Goal: Task Accomplishment & Management: Use online tool/utility

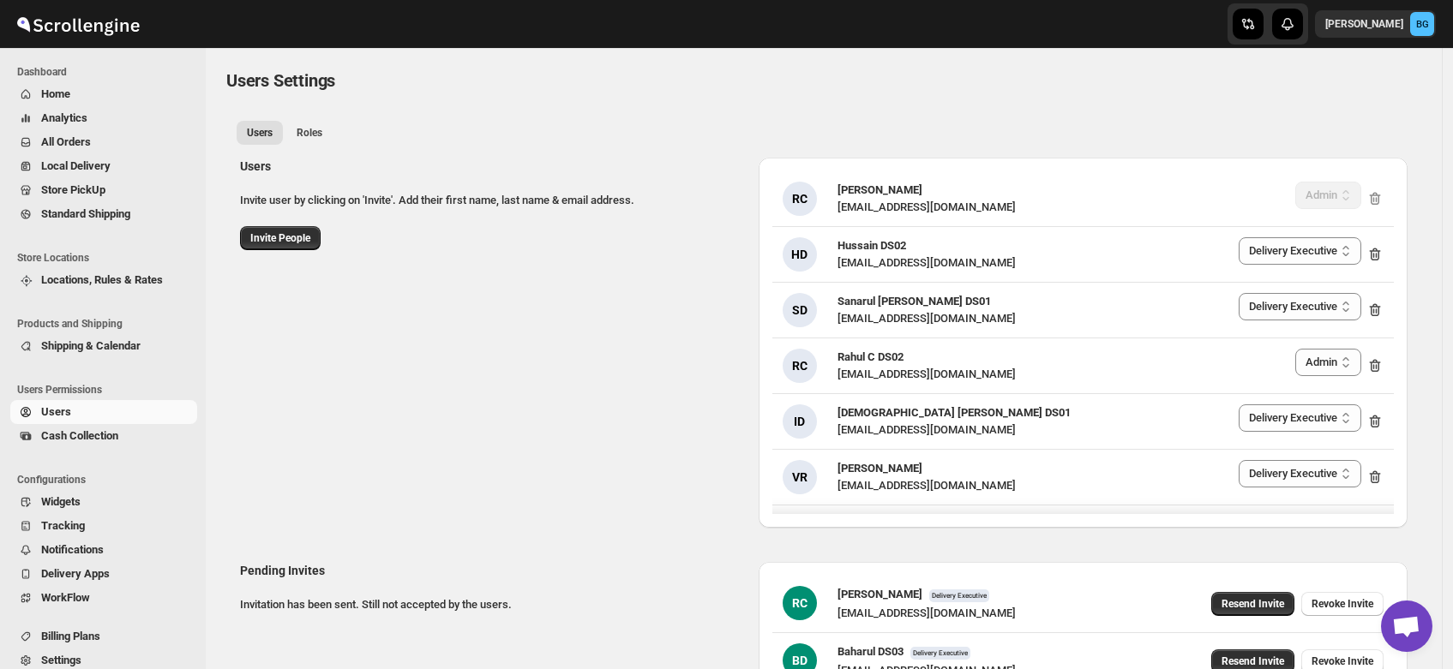
select select "637b767fbaab0276b10c91d5"
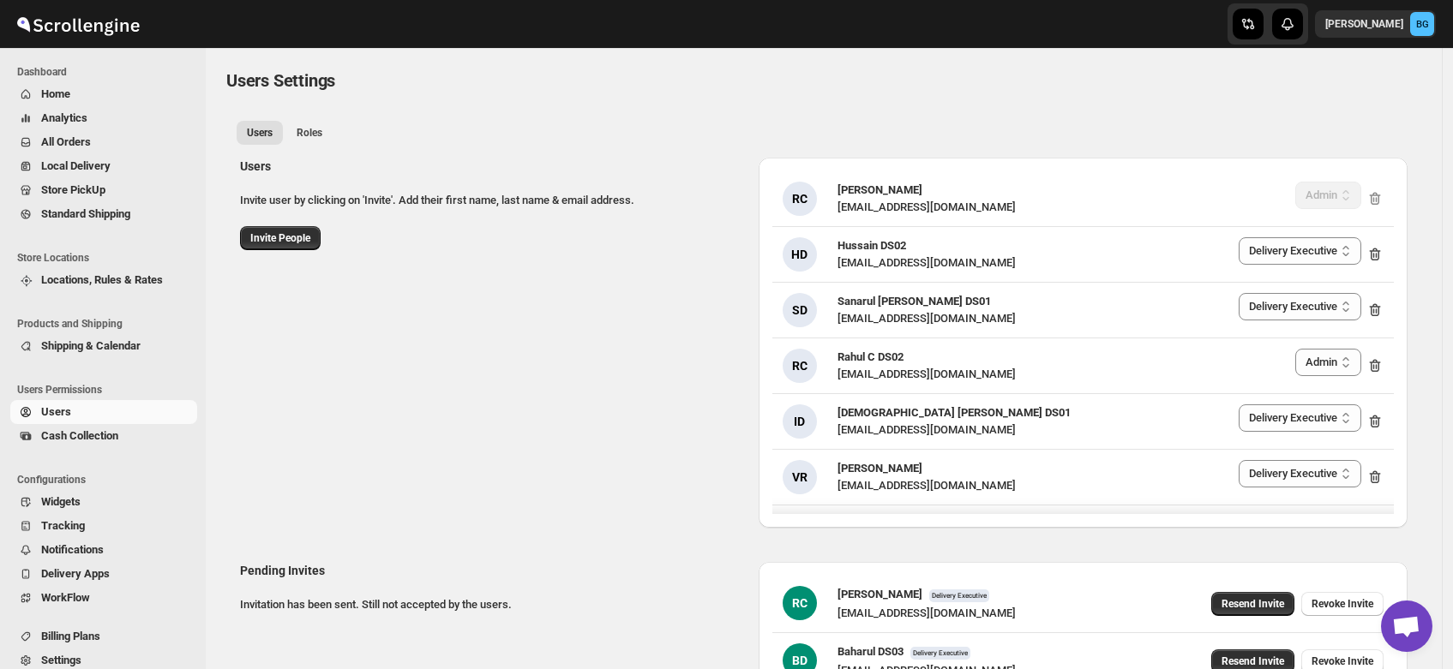
select select "637b767fbaab0276b10c91d5"
select select "637b767fbaab0276b10c91d7"
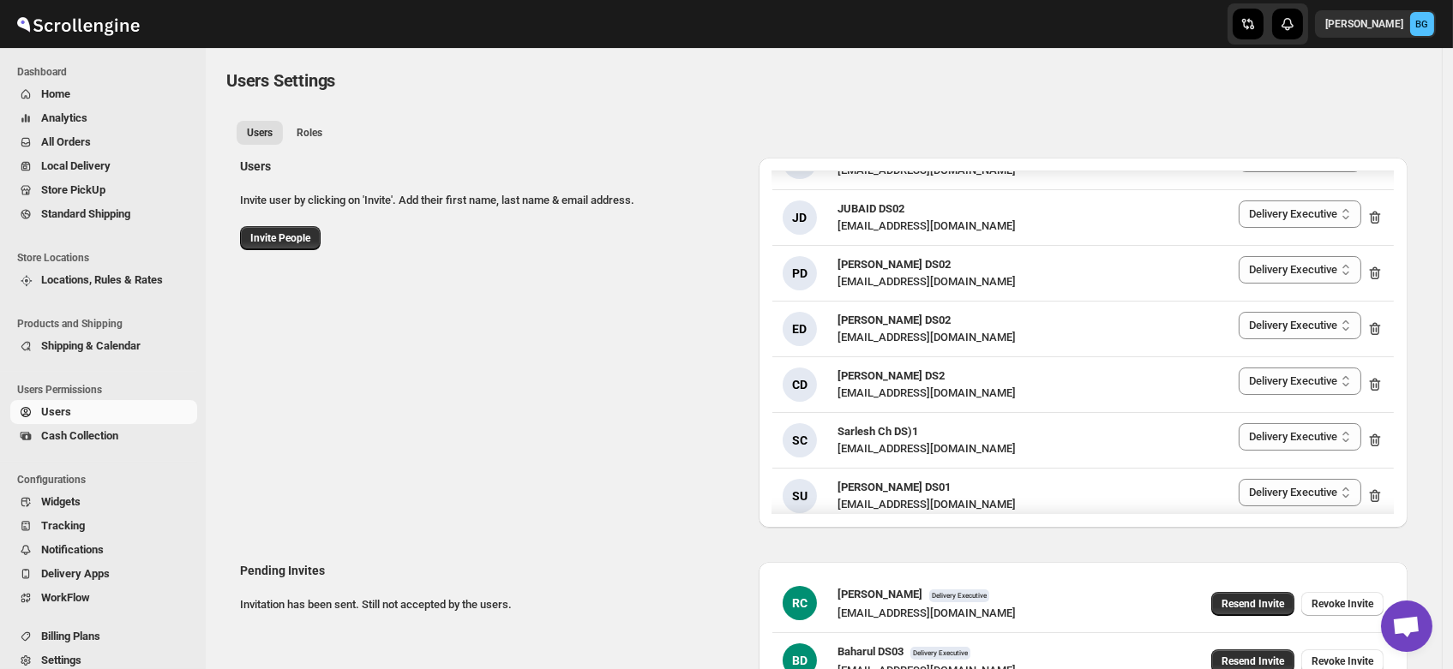
scroll to position [819, 0]
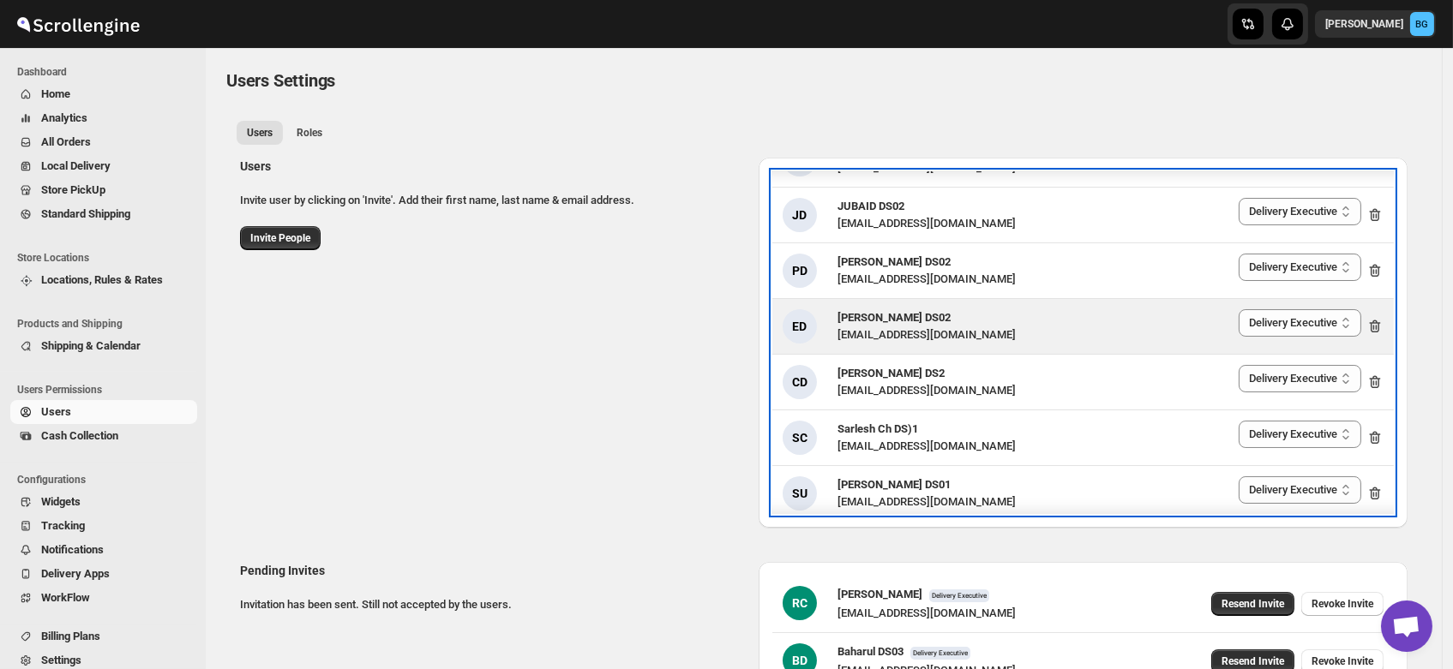
click at [891, 314] on span "[PERSON_NAME] DS02" at bounding box center [893, 317] width 113 height 13
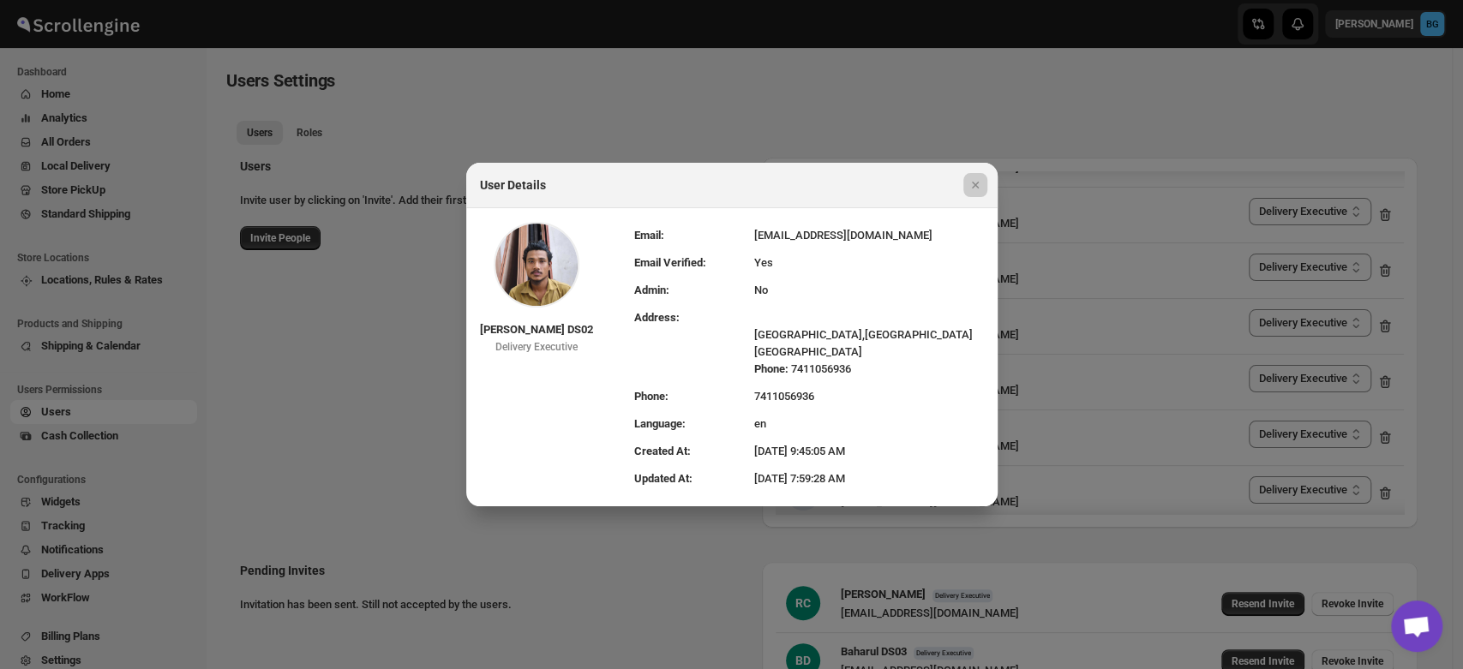
click at [359, 445] on div at bounding box center [731, 334] width 1463 height 669
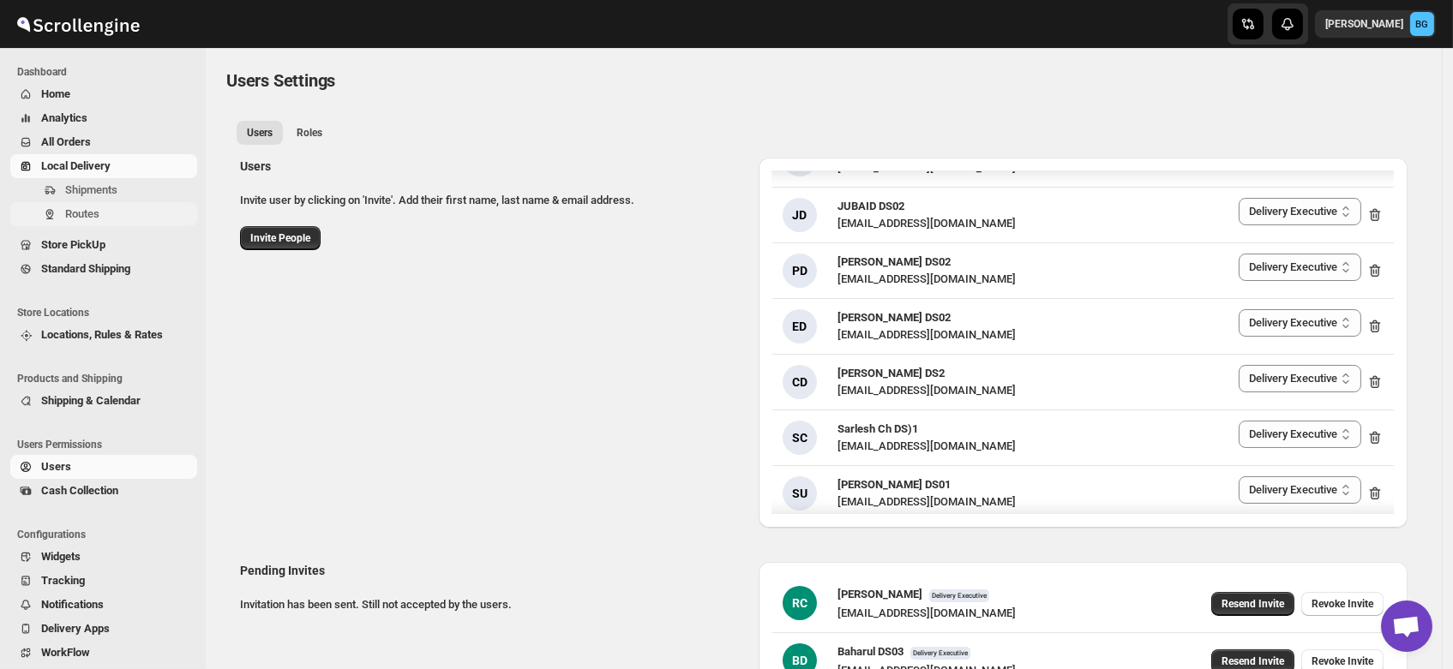
click at [69, 211] on span "Routes" at bounding box center [82, 213] width 34 height 13
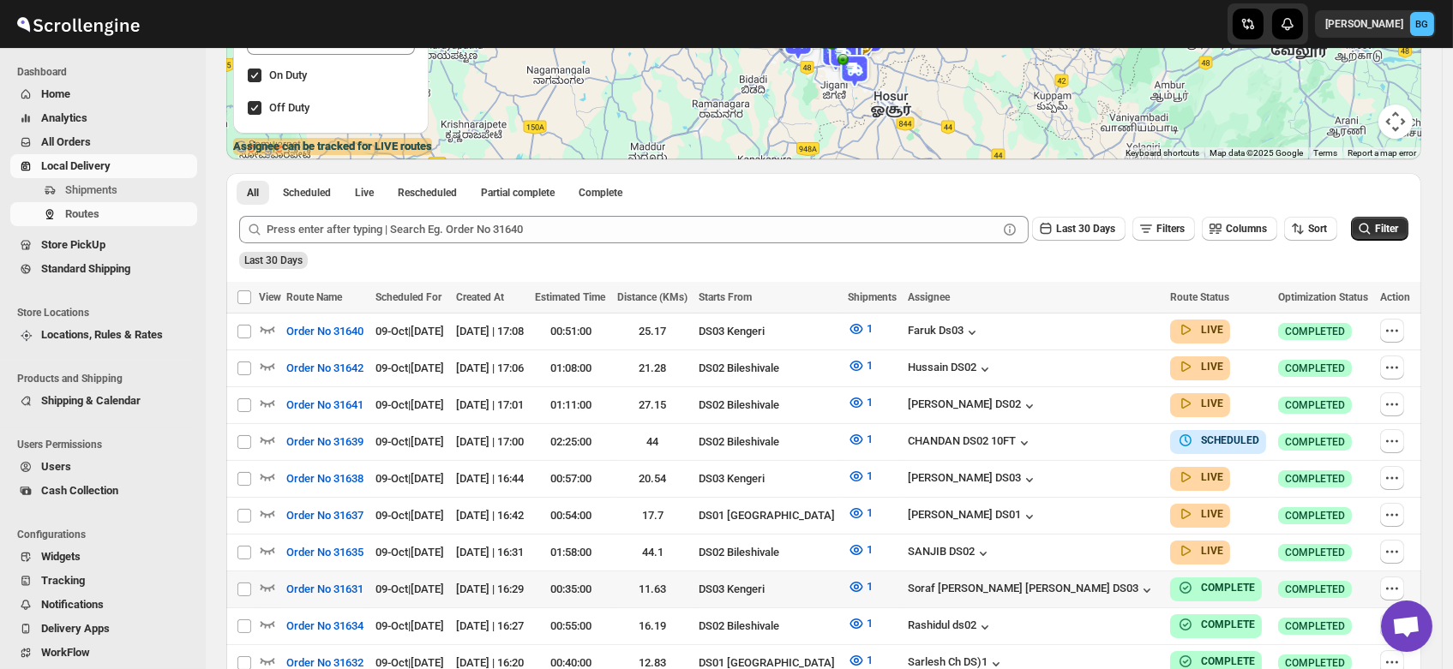
scroll to position [274, 0]
click at [267, 578] on icon "button" at bounding box center [267, 586] width 17 height 17
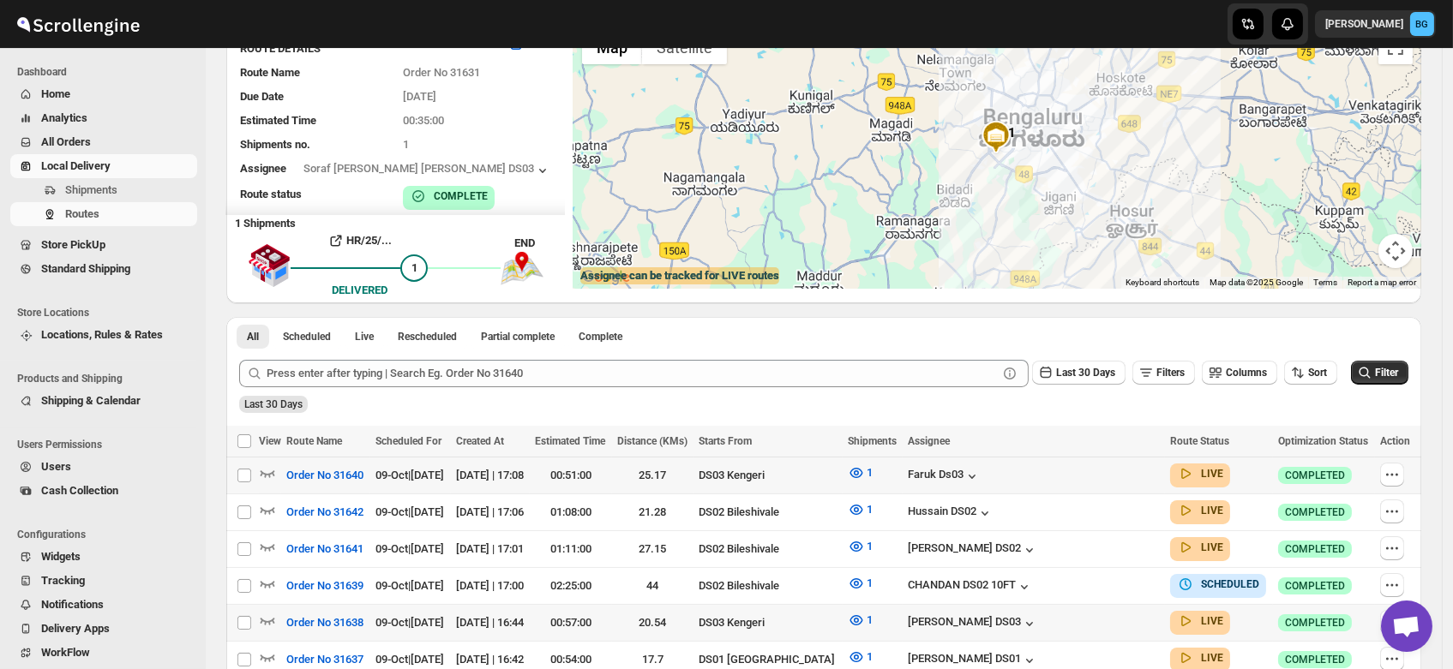
scroll to position [137, 0]
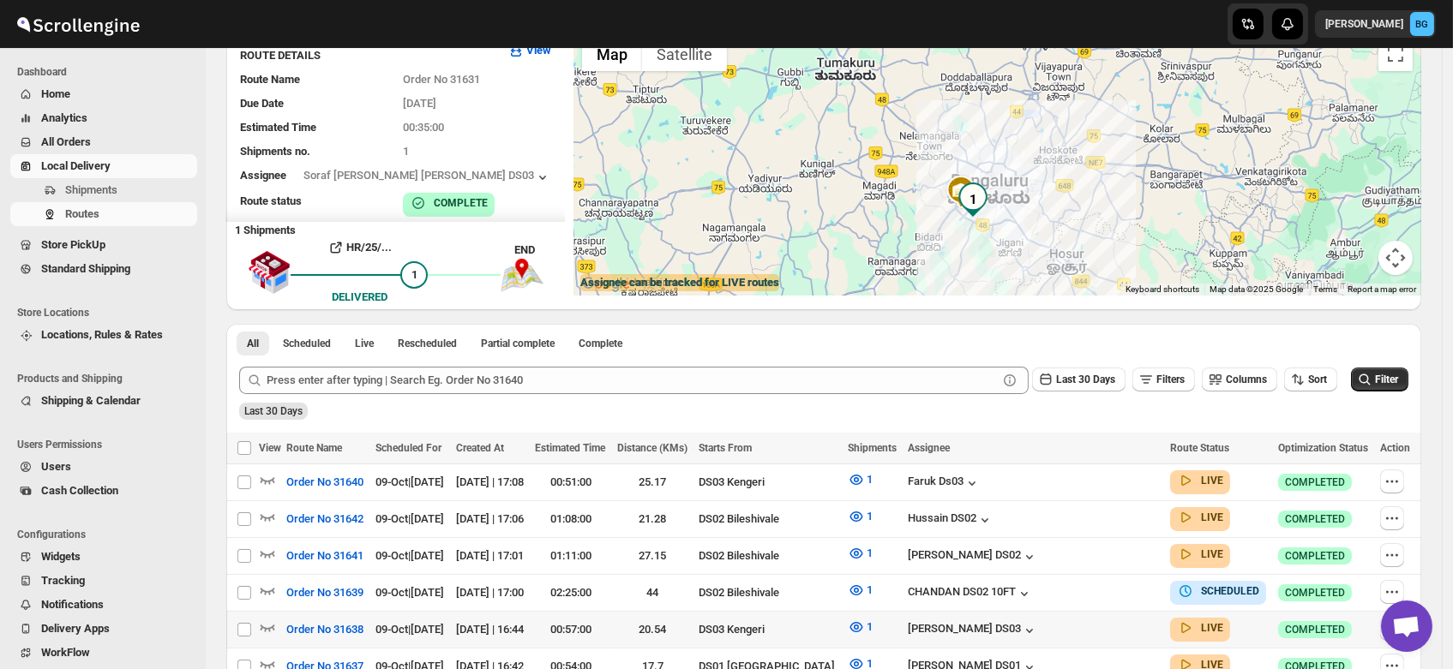
drag, startPoint x: 1114, startPoint y: 166, endPoint x: 1001, endPoint y: 231, distance: 130.1
click at [1001, 231] on div at bounding box center [997, 161] width 848 height 267
